Goal: Task Accomplishment & Management: Manage account settings

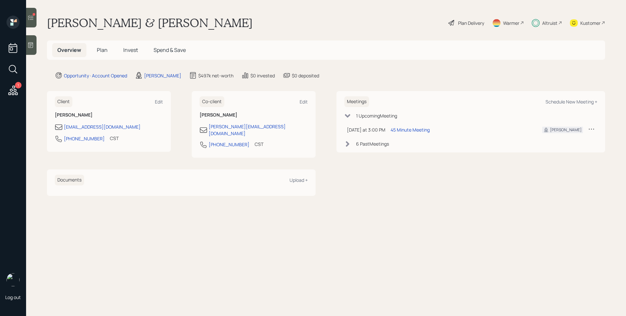
click at [375, 141] on div "6 Past Meeting s" at bounding box center [372, 143] width 33 height 7
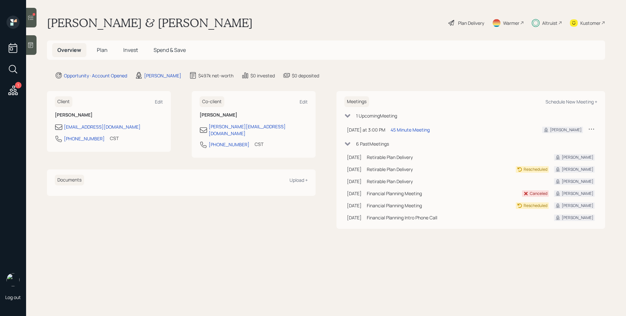
click at [379, 142] on div "6 Past Meeting s" at bounding box center [372, 143] width 33 height 7
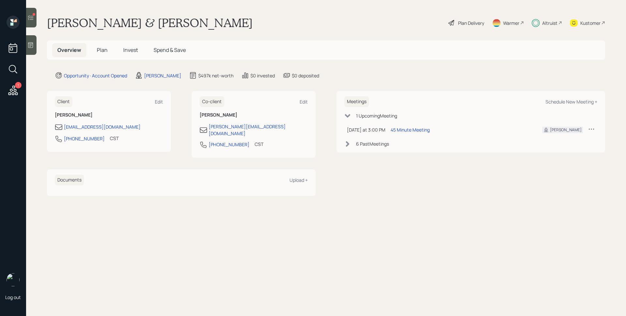
click at [13, 87] on icon at bounding box center [12, 89] width 9 height 9
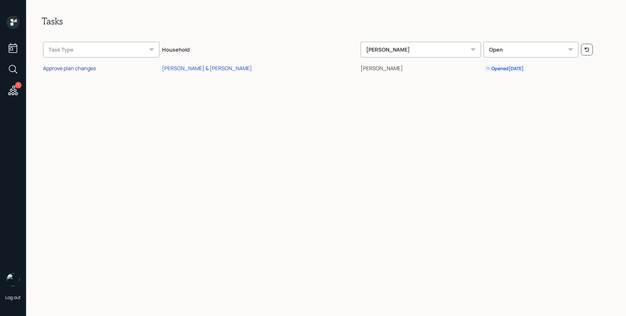
click at [77, 69] on div "Approve plan changes" at bounding box center [69, 68] width 53 height 7
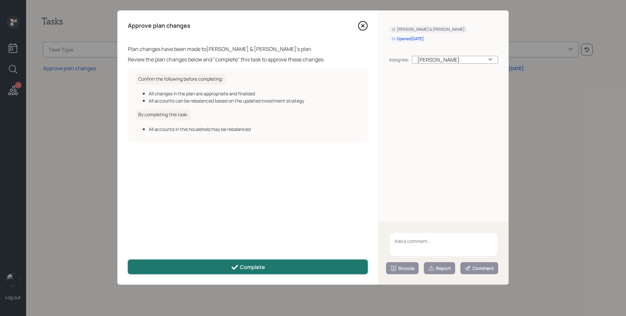
click at [302, 261] on button "Complete" at bounding box center [248, 266] width 240 height 15
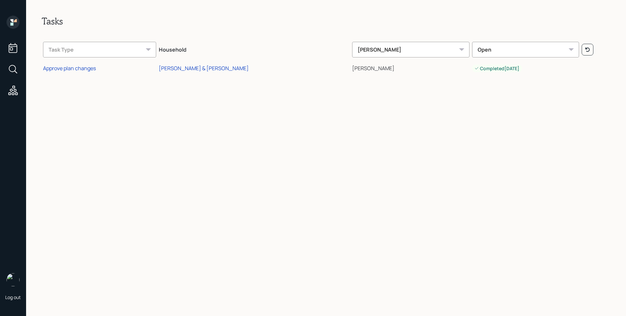
click at [18, 20] on icon at bounding box center [13, 22] width 13 height 13
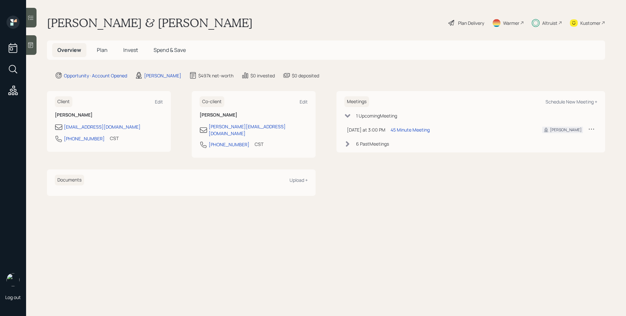
drag, startPoint x: 452, startPoint y: 275, endPoint x: 421, endPoint y: 253, distance: 38.1
click at [452, 275] on main "[PERSON_NAME] & [PERSON_NAME] Plan Delivery Warmer Altruist Kustomer Overview P…" at bounding box center [326, 158] width 600 height 316
click at [135, 51] on span "Invest" at bounding box center [130, 49] width 15 height 7
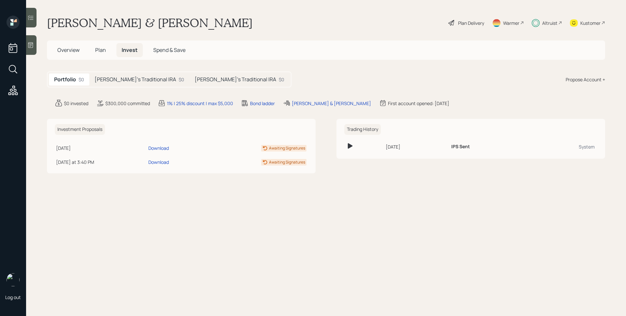
click at [126, 82] on h5 "[PERSON_NAME]'s Traditional IRA" at bounding box center [136, 79] width 82 height 6
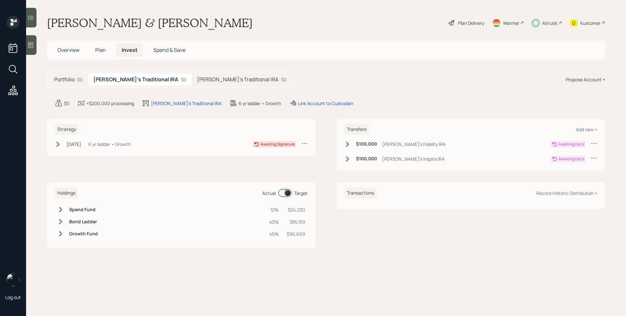
click at [100, 50] on span "Plan" at bounding box center [100, 49] width 11 height 7
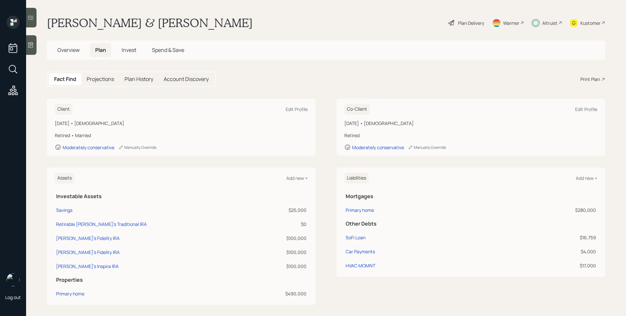
click at [67, 43] on h5 "Overview" at bounding box center [68, 50] width 33 height 14
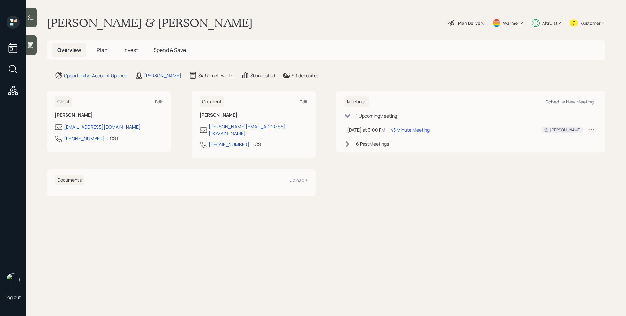
click at [106, 47] on span "Plan" at bounding box center [102, 49] width 11 height 7
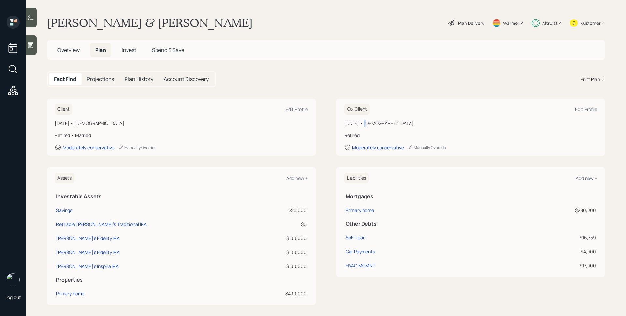
click at [361, 124] on div "[DATE] • [DEMOGRAPHIC_DATA]" at bounding box center [471, 123] width 253 height 7
click at [371, 122] on div "[DATE] • [DEMOGRAPHIC_DATA]" at bounding box center [471, 123] width 253 height 7
